Goal: Find specific page/section: Find specific page/section

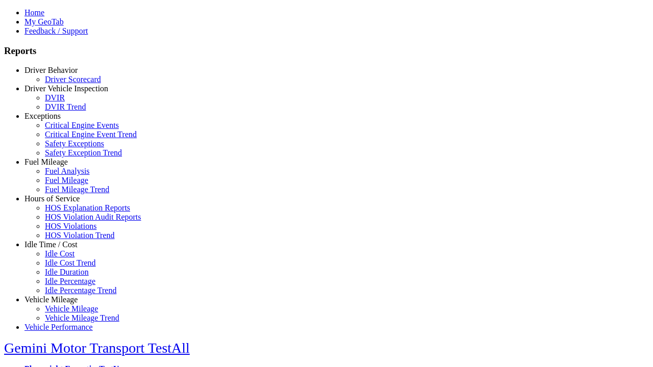
click at [59, 249] on link "Idle Time / Cost" at bounding box center [50, 244] width 53 height 9
click at [66, 258] on link "Idle Cost" at bounding box center [60, 254] width 30 height 9
select select
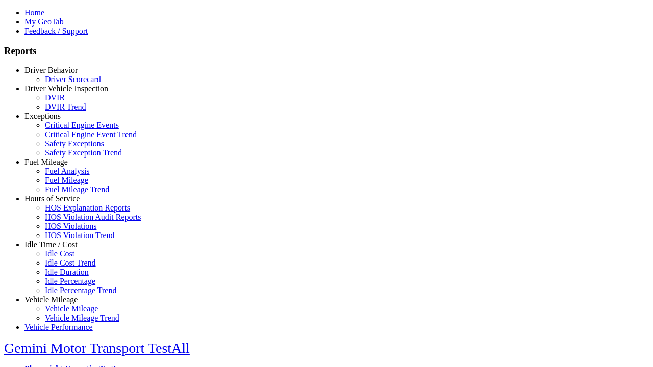
select select
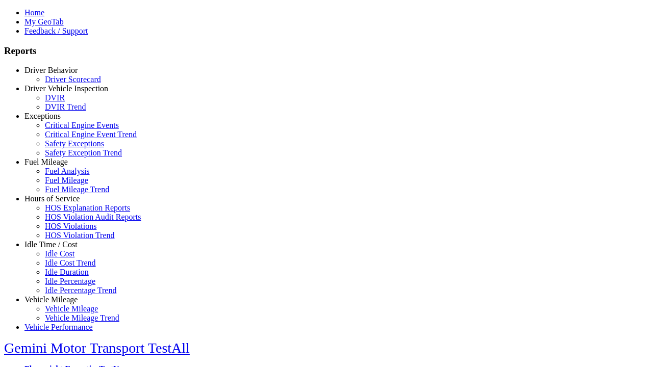
select select
